Goal: Find specific page/section: Find specific page/section

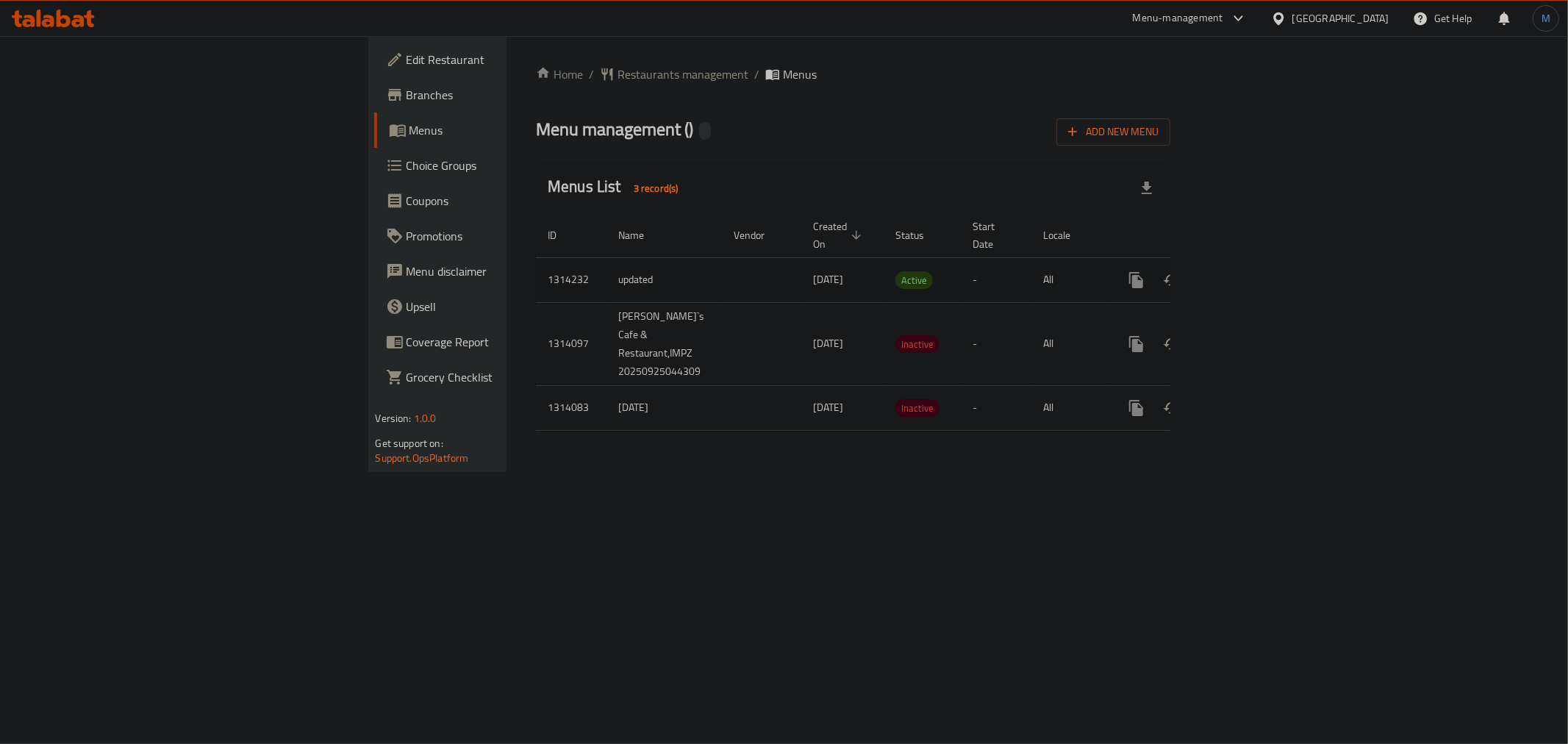
click at [1260, 263] on link "enhanced table" at bounding box center [1243, 280] width 36 height 36
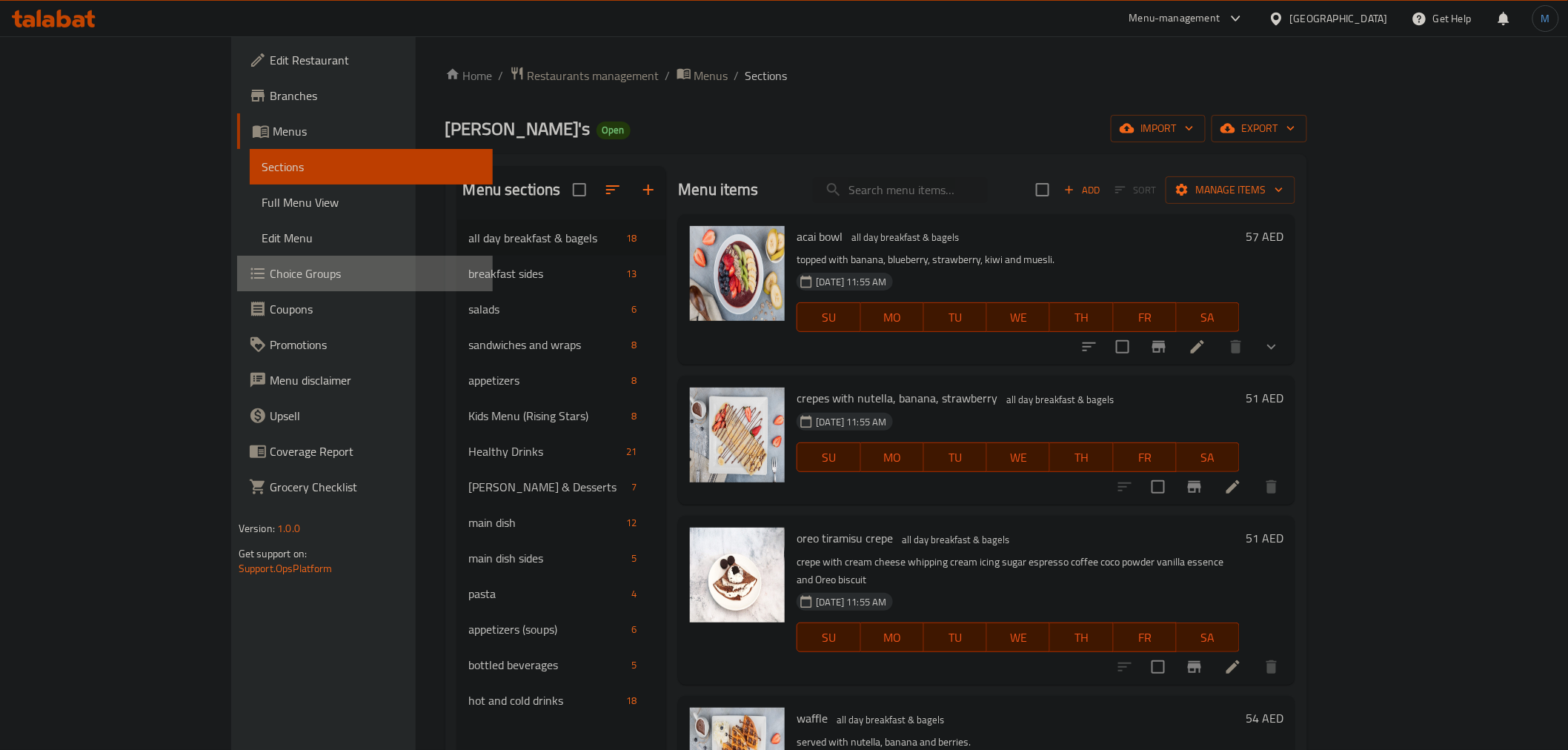
click at [270, 276] on span "Choice Groups" at bounding box center [375, 273] width 211 height 18
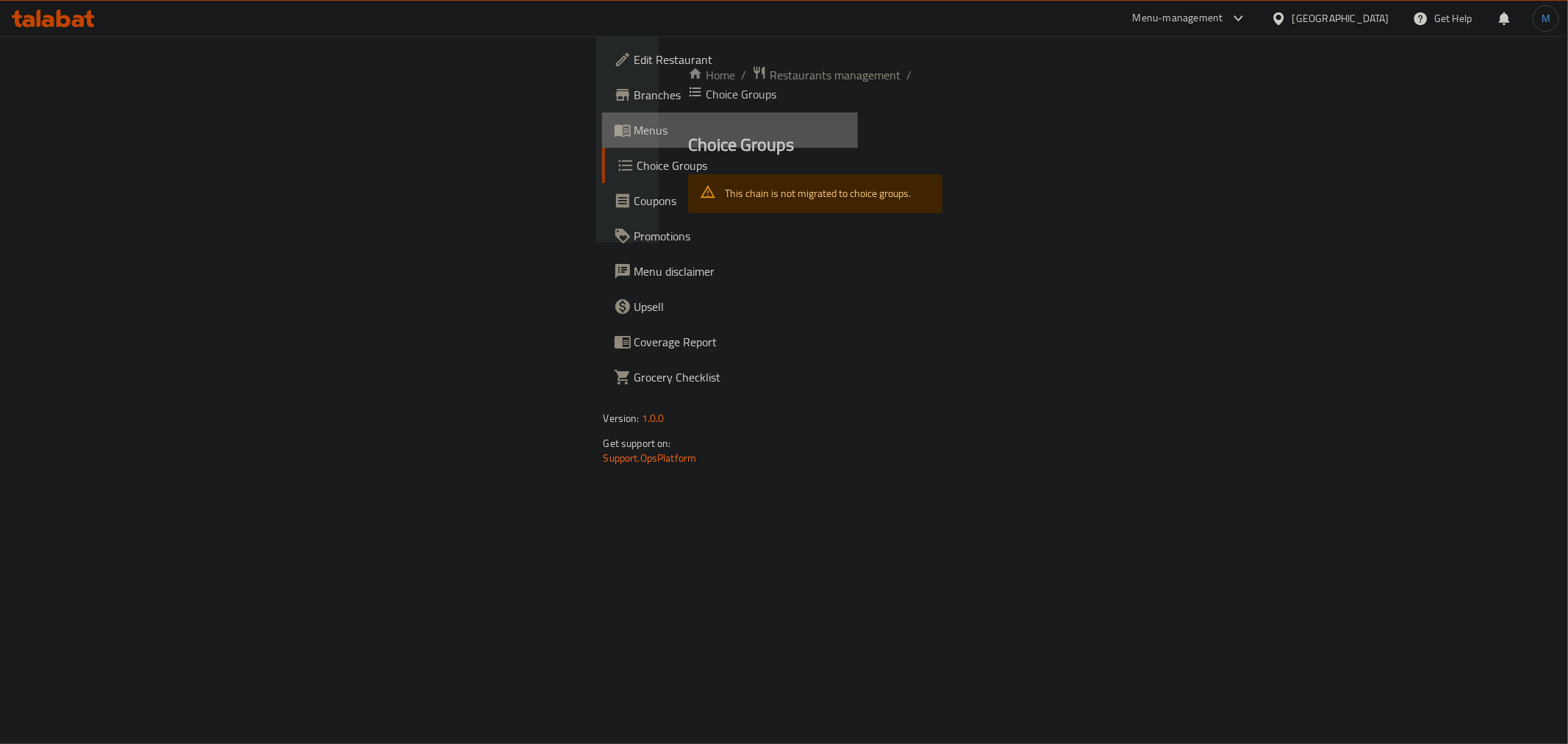
click at [602, 143] on link "Menus" at bounding box center [730, 131] width 256 height 36
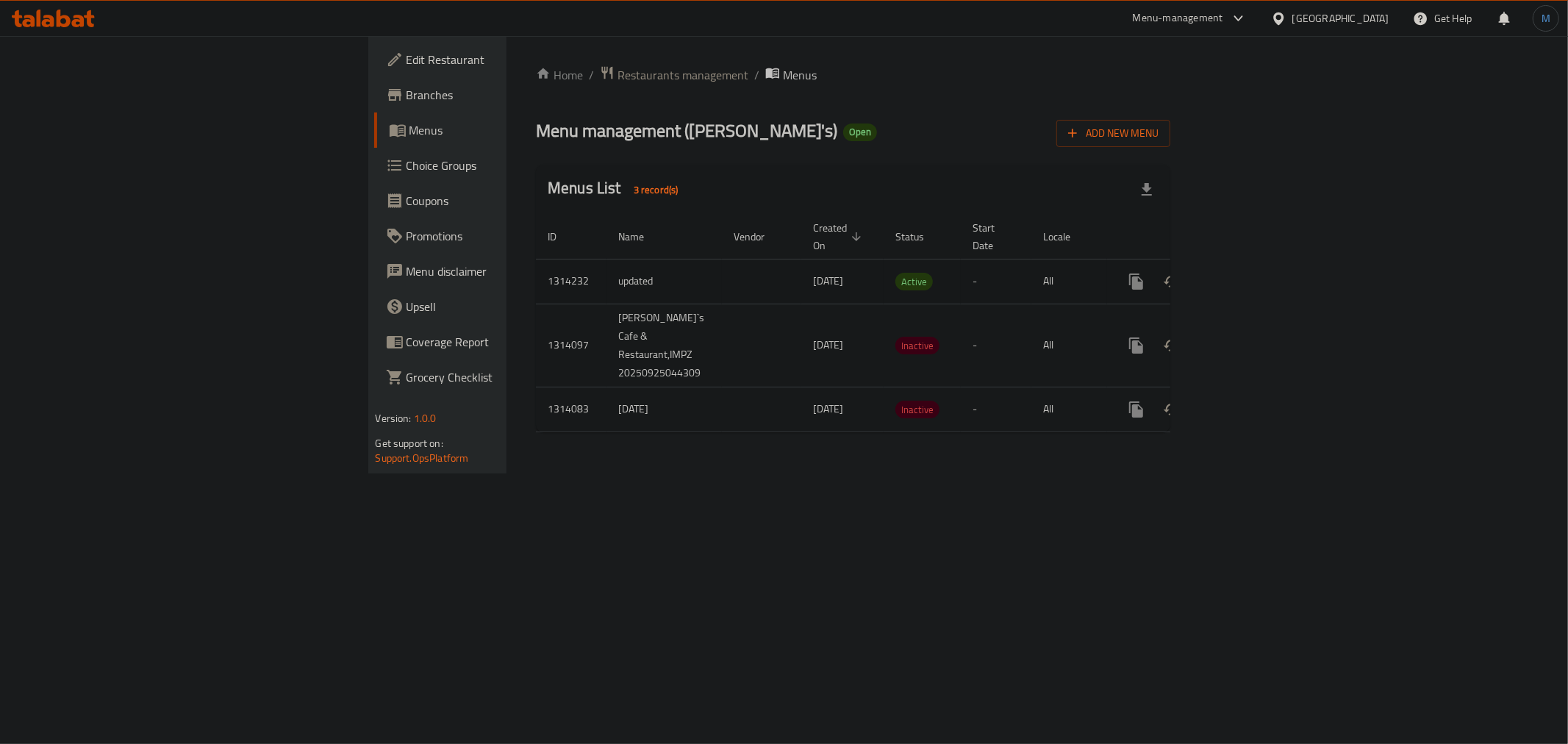
click at [1260, 263] on link "enhanced table" at bounding box center [1243, 281] width 36 height 36
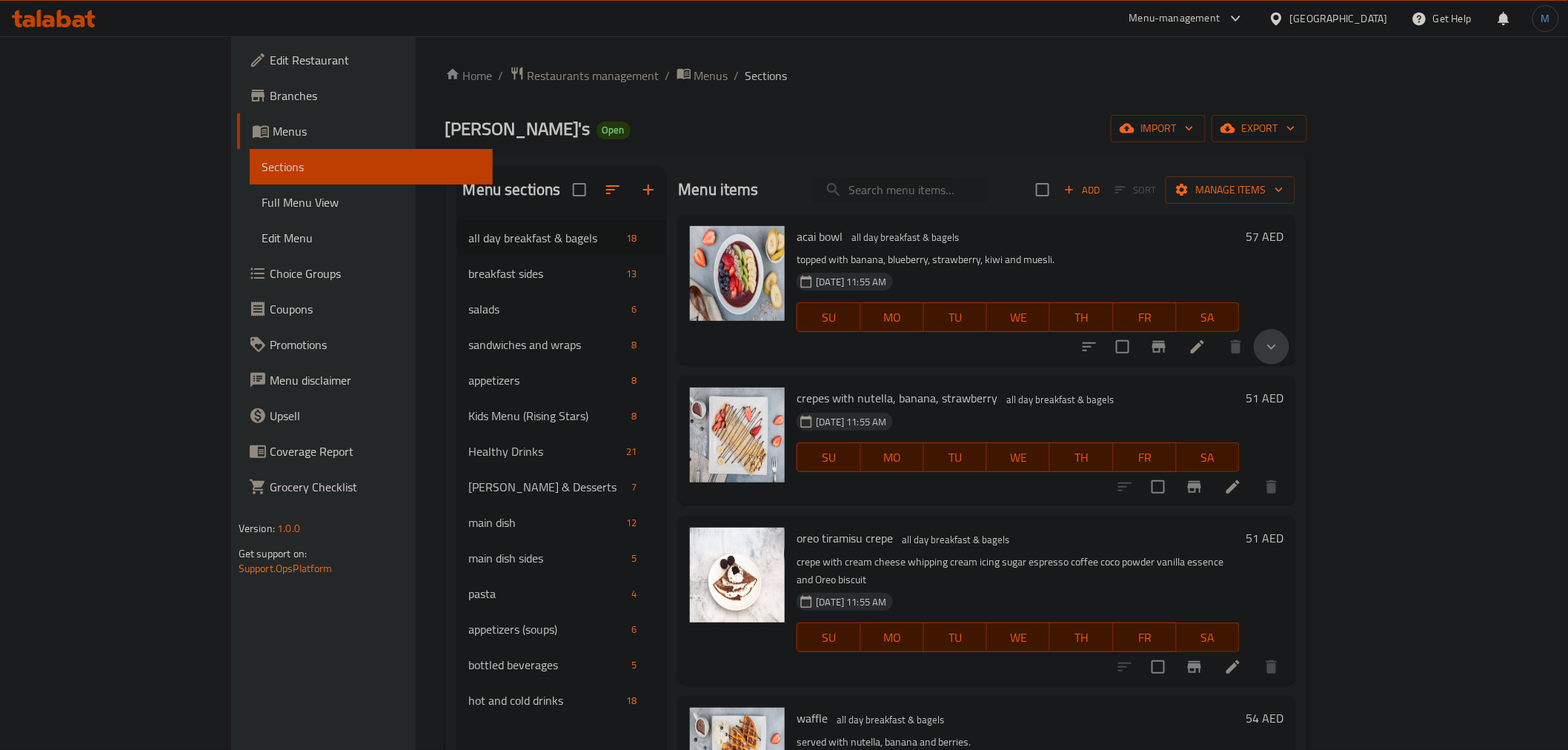
click at [1289, 359] on button "show more" at bounding box center [1271, 347] width 36 height 36
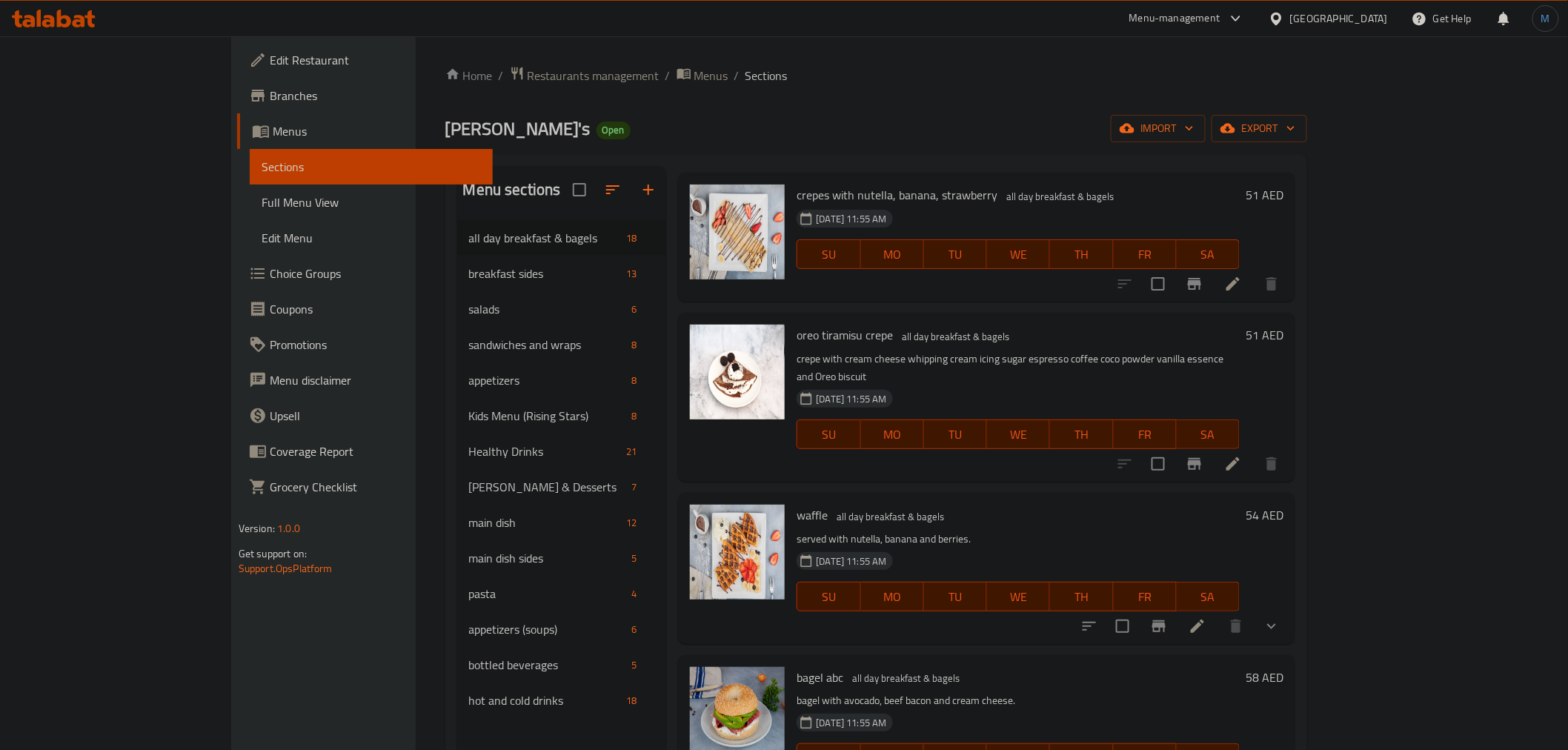
scroll to position [905, 0]
